Goal: Browse casually: Explore the website without a specific task or goal

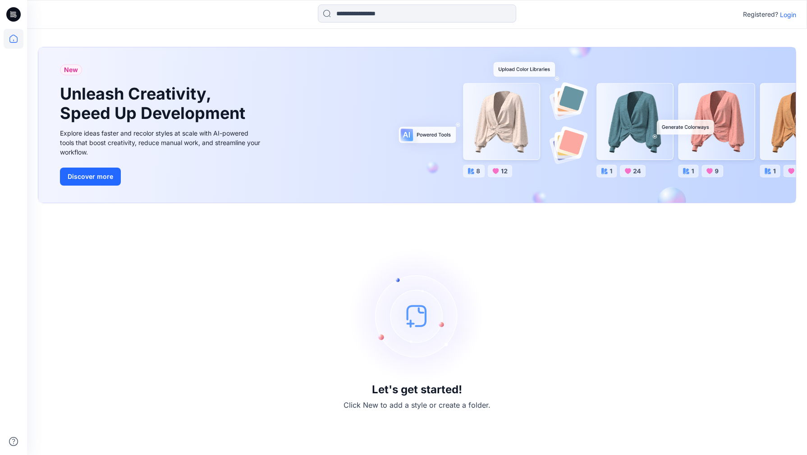
click at [761, 16] on p "Login" at bounding box center [788, 14] width 16 height 9
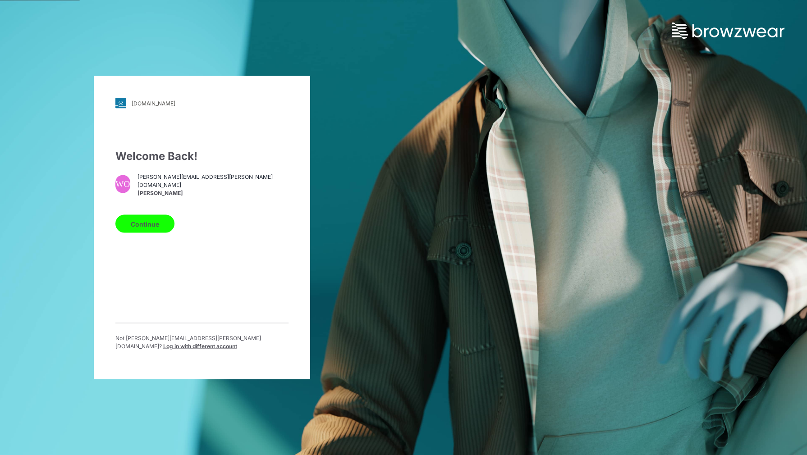
click at [146, 231] on button "Continue" at bounding box center [144, 224] width 59 height 18
click at [146, 227] on button "Continue" at bounding box center [144, 224] width 59 height 18
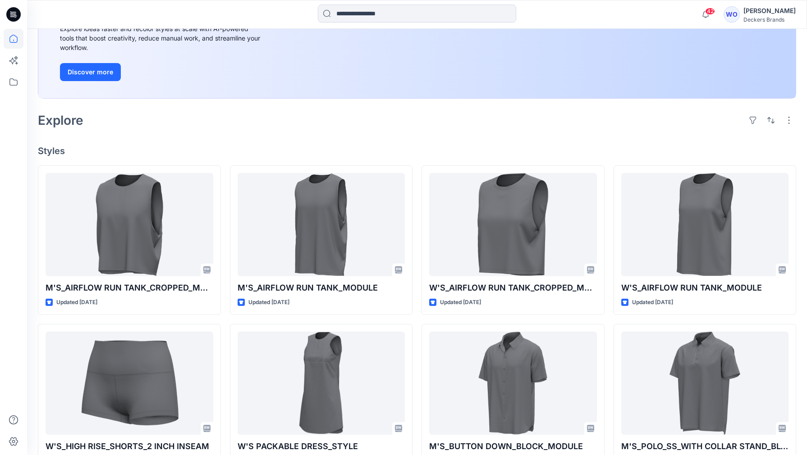
scroll to position [138, 0]
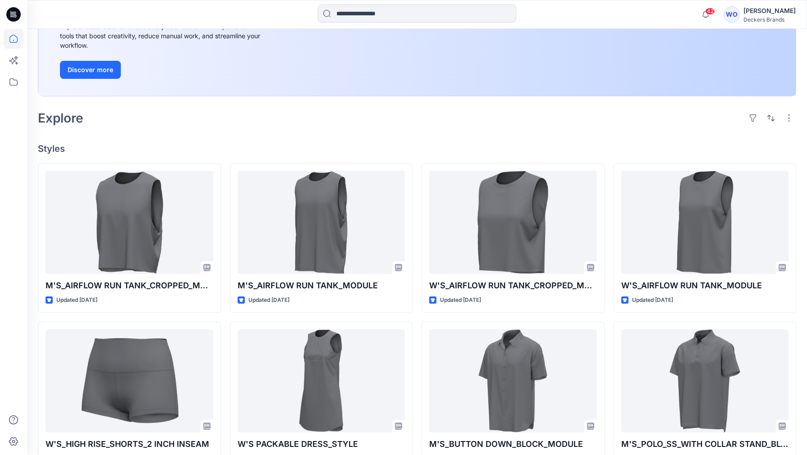
click at [444, 122] on div "Explore" at bounding box center [417, 118] width 758 height 22
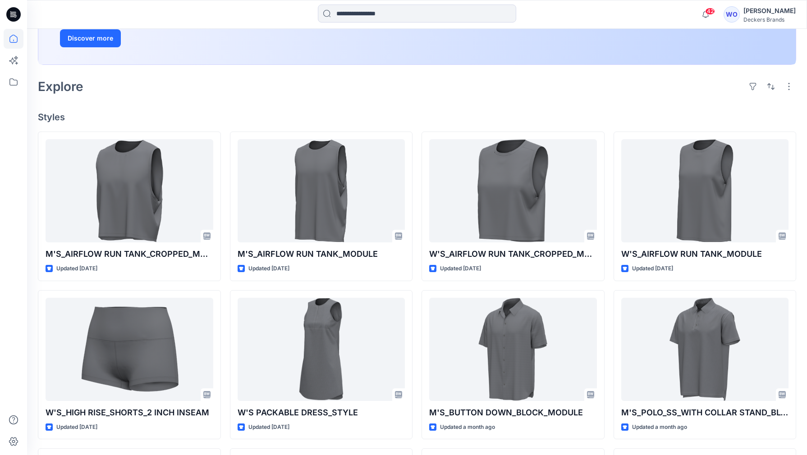
scroll to position [177, 0]
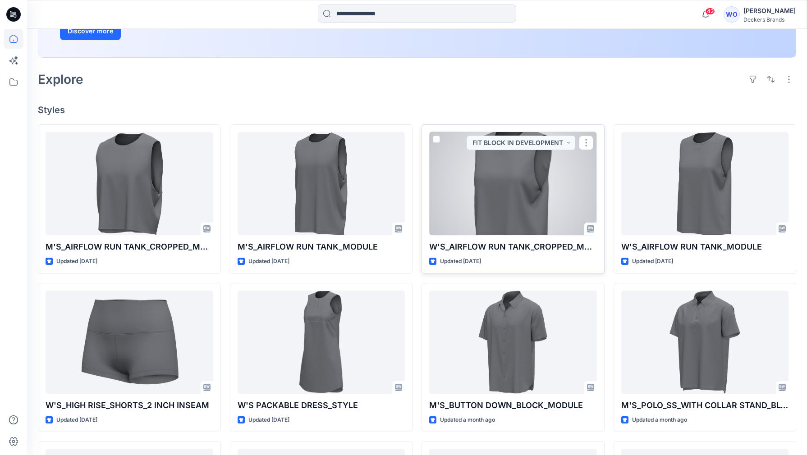
click at [502, 158] on div at bounding box center [513, 183] width 168 height 103
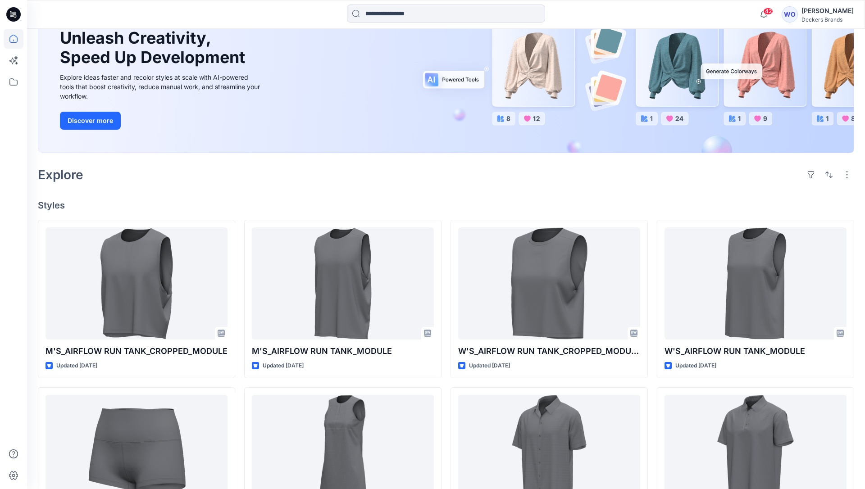
scroll to position [78, 0]
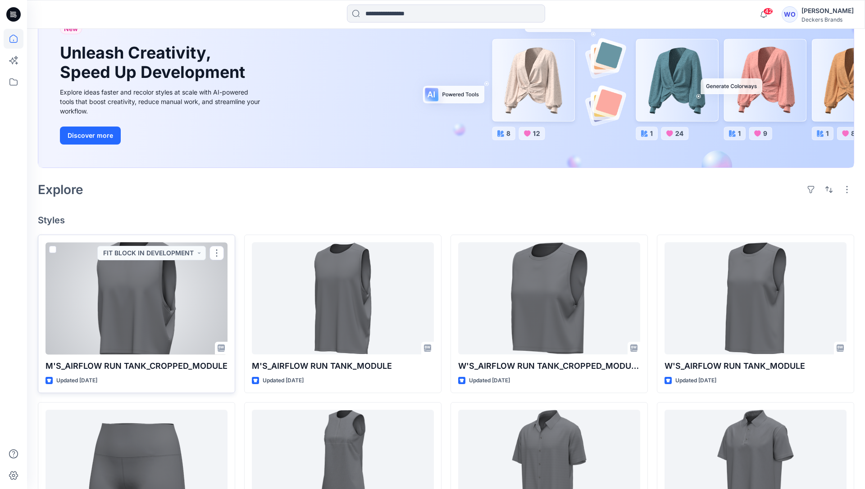
click at [153, 292] on div at bounding box center [137, 298] width 182 height 112
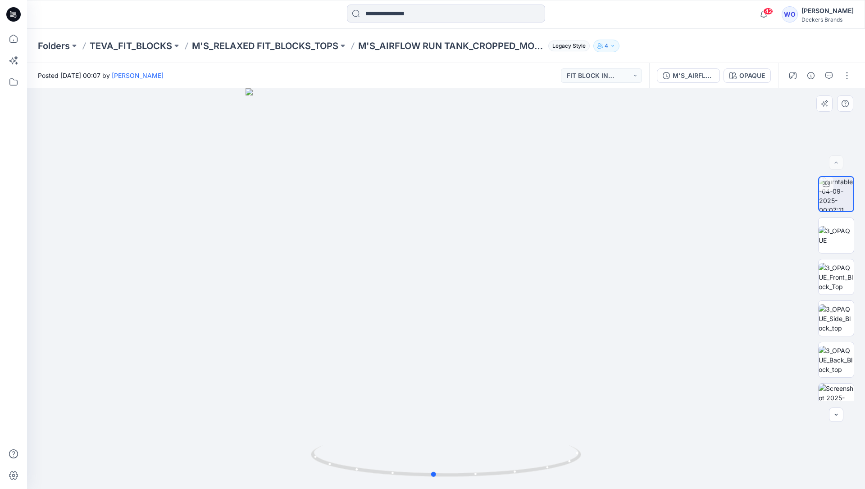
drag, startPoint x: 457, startPoint y: 242, endPoint x: 448, endPoint y: 246, distance: 9.7
click at [448, 247] on div at bounding box center [446, 288] width 838 height 401
drag, startPoint x: 454, startPoint y: 287, endPoint x: 407, endPoint y: 284, distance: 47.4
click at [407, 284] on div at bounding box center [446, 288] width 838 height 401
drag, startPoint x: 469, startPoint y: 306, endPoint x: 434, endPoint y: 306, distance: 34.7
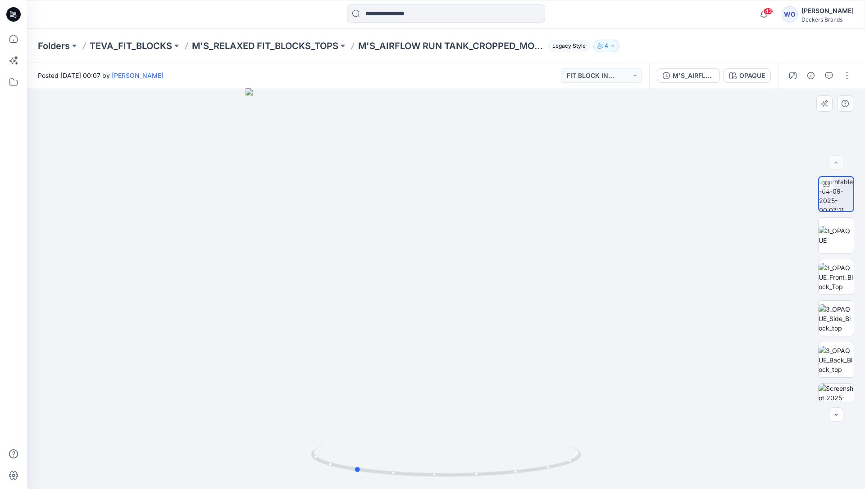
click at [434, 306] on div at bounding box center [446, 288] width 838 height 401
click at [480, 311] on div at bounding box center [446, 288] width 838 height 401
drag, startPoint x: 454, startPoint y: 298, endPoint x: 421, endPoint y: 298, distance: 32.5
click at [421, 298] on div at bounding box center [446, 288] width 838 height 401
drag, startPoint x: 465, startPoint y: 236, endPoint x: 429, endPoint y: 235, distance: 36.1
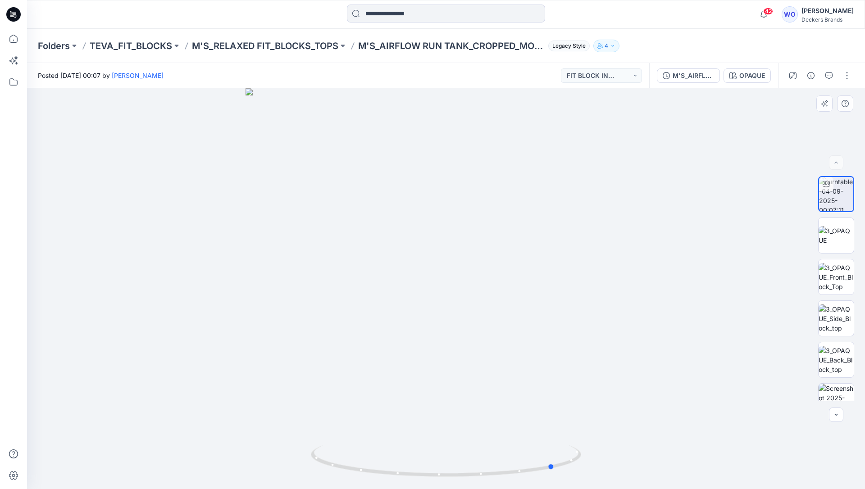
click at [429, 235] on div at bounding box center [446, 288] width 838 height 401
click at [806, 308] on img at bounding box center [836, 319] width 35 height 28
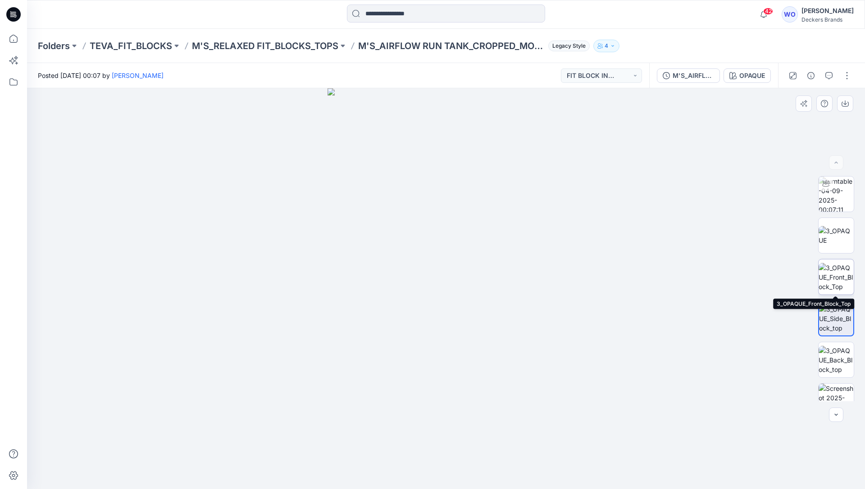
click at [806, 275] on img at bounding box center [836, 277] width 35 height 28
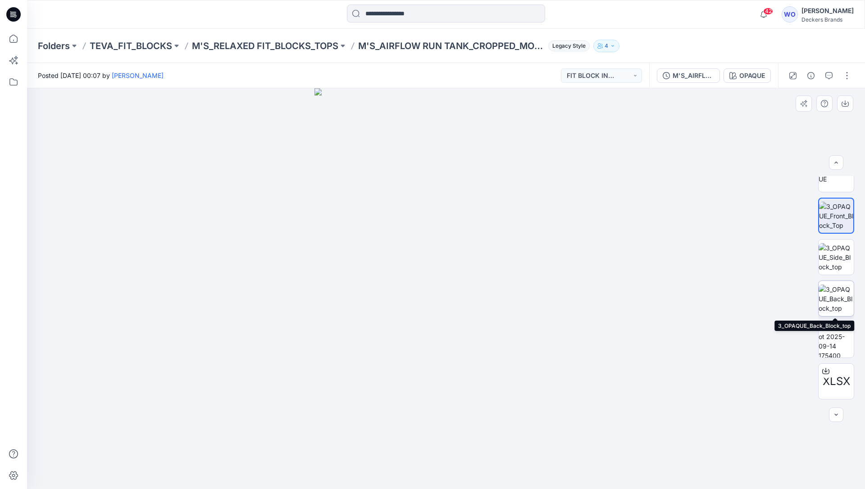
scroll to position [63, 0]
click at [806, 333] on img at bounding box center [836, 338] width 35 height 35
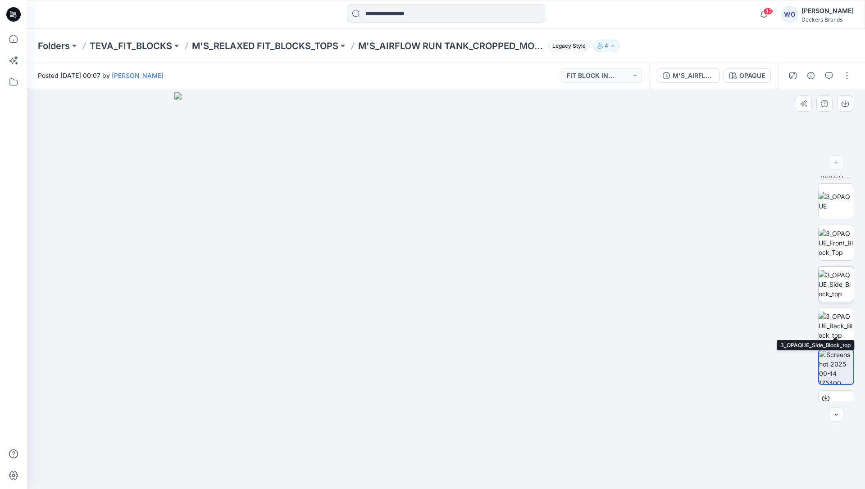
scroll to position [0, 0]
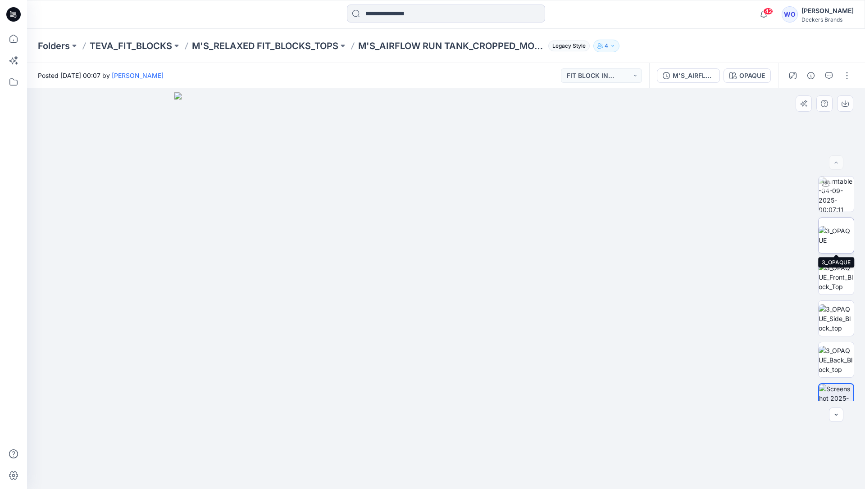
click at [806, 229] on img at bounding box center [836, 235] width 35 height 19
click at [15, 40] on icon at bounding box center [14, 39] width 20 height 20
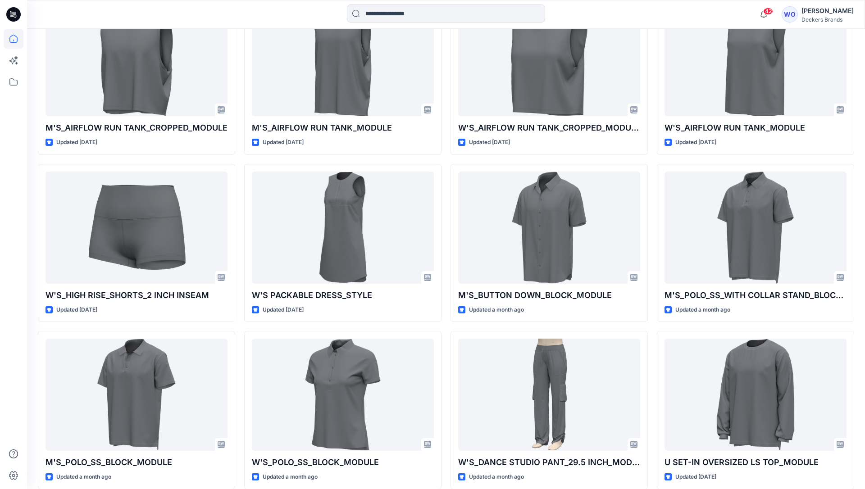
scroll to position [324, 0]
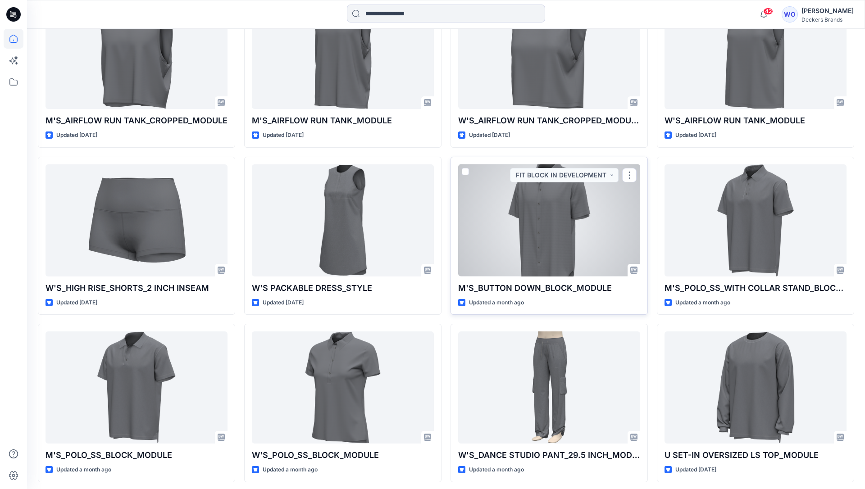
click at [544, 213] on div at bounding box center [549, 221] width 182 height 112
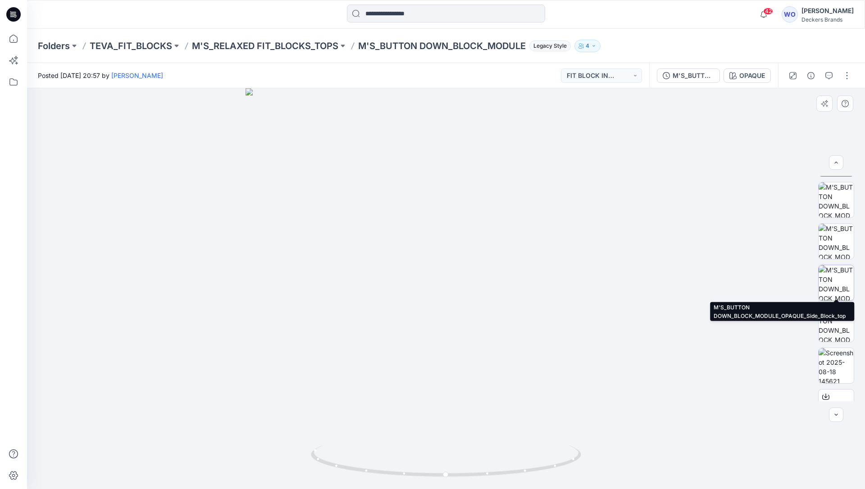
scroll to position [59, 0]
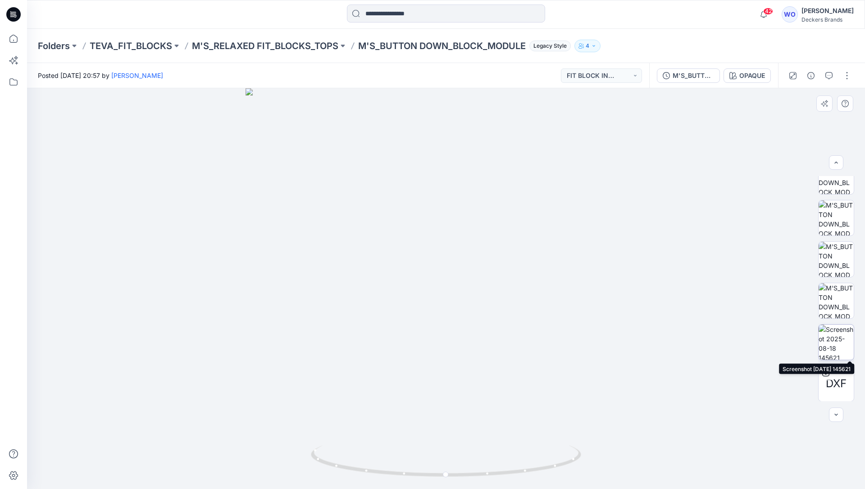
click at [806, 334] on img at bounding box center [836, 342] width 35 height 35
click at [12, 38] on icon at bounding box center [14, 39] width 20 height 20
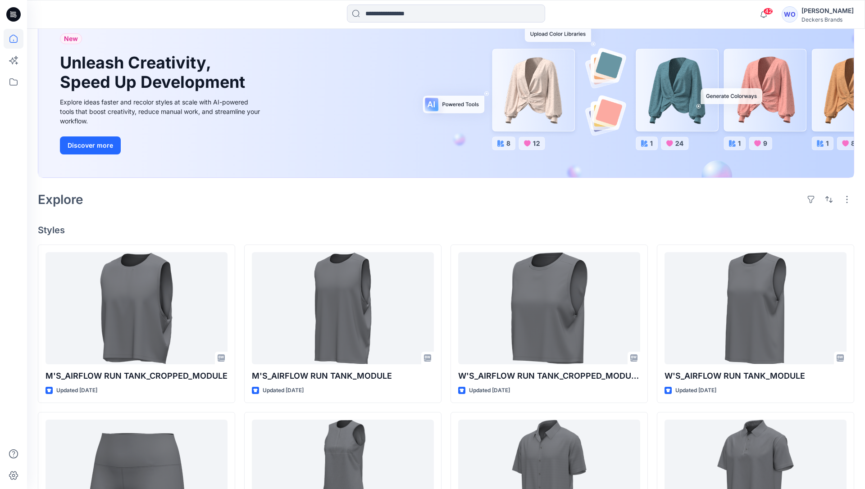
scroll to position [77, 0]
